Goal: Find specific page/section: Find specific page/section

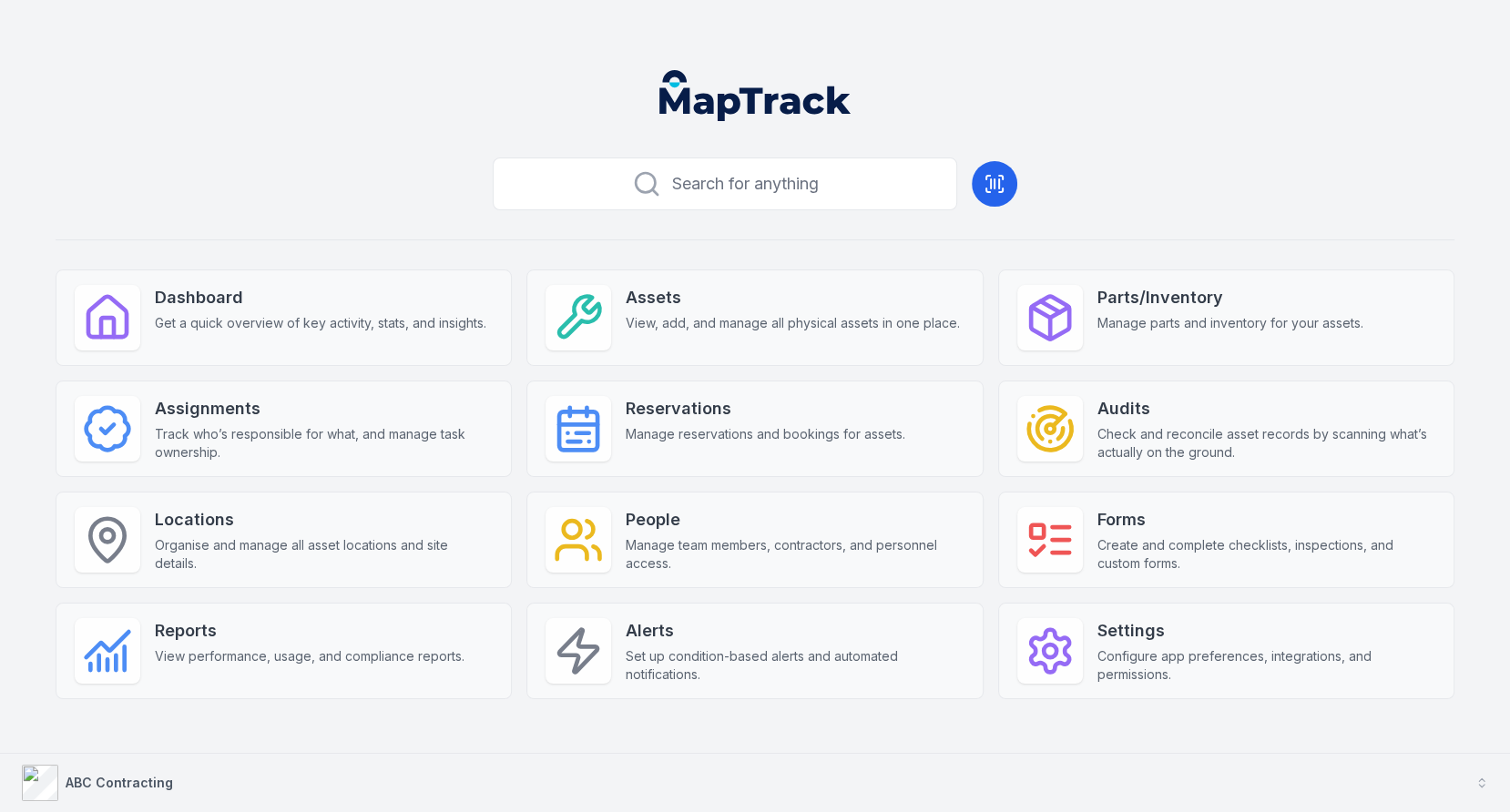
click at [501, 782] on button "ABC Contracting" at bounding box center [755, 782] width 1510 height 59
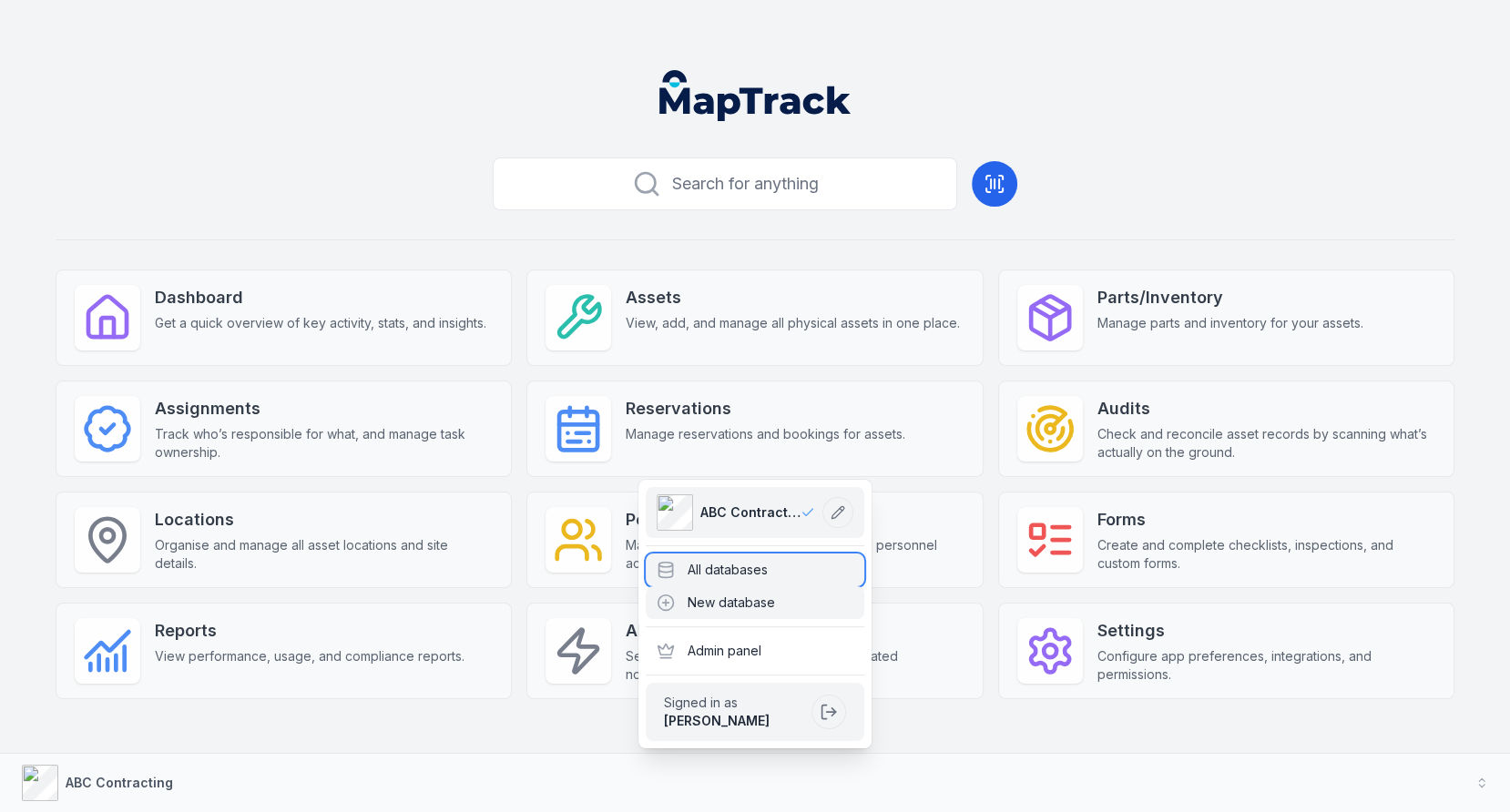
click at [706, 570] on div "All databases" at bounding box center [755, 569] width 219 height 33
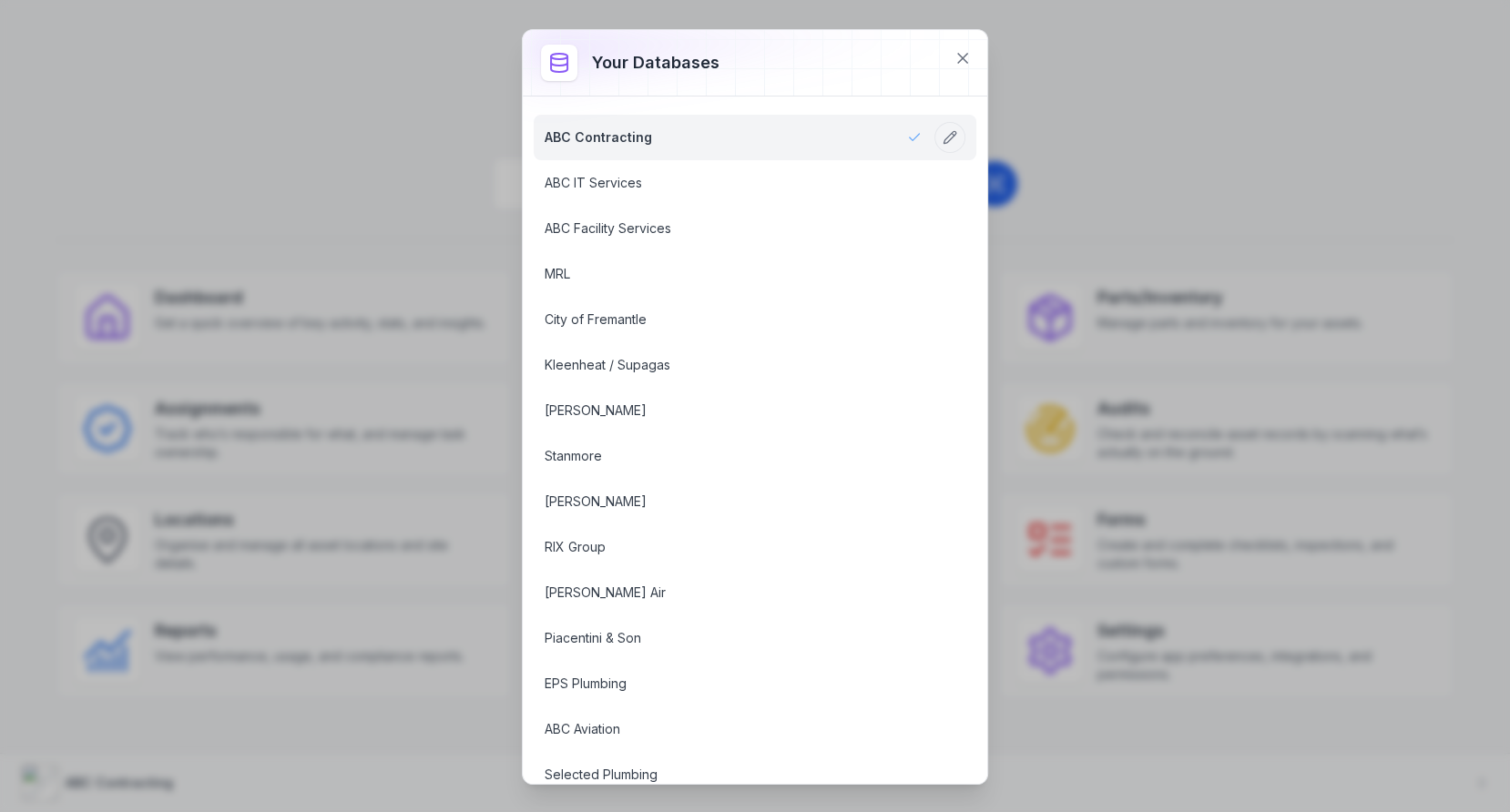
scroll to position [2431, 0]
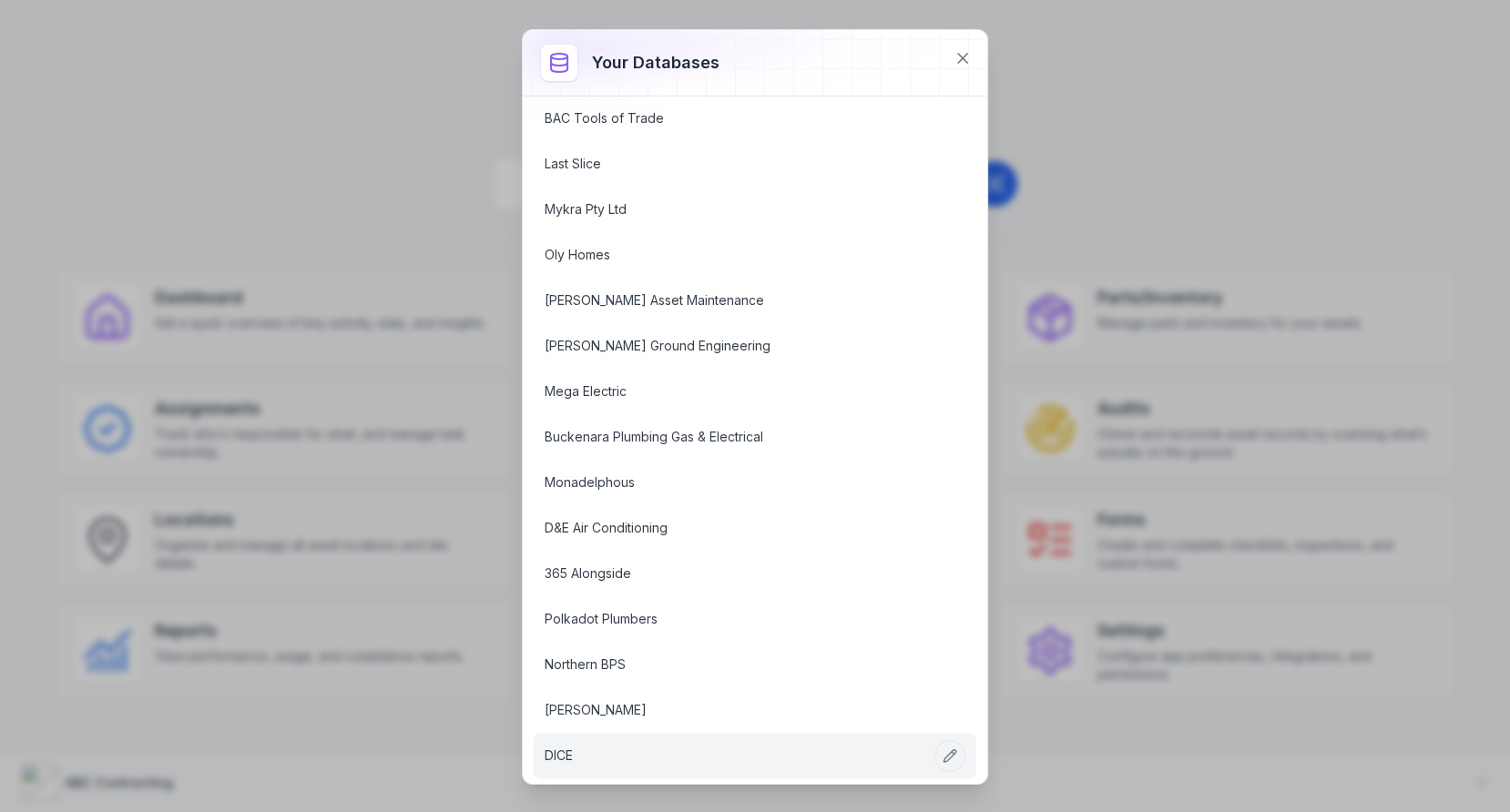
click at [699, 747] on link "DICE" at bounding box center [732, 756] width 377 height 19
